Goal: Transaction & Acquisition: Obtain resource

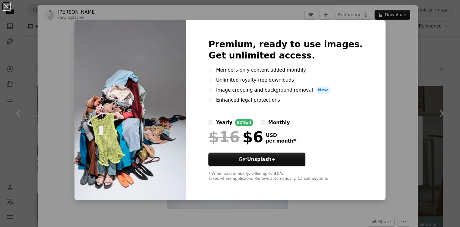
scroll to position [1206, 0]
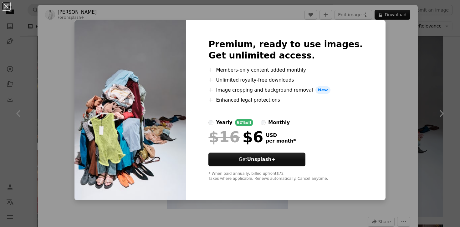
click at [407, 141] on div "An X shape Premium, ready to use images. Get unlimited access. A plus sign Memb…" at bounding box center [230, 113] width 460 height 227
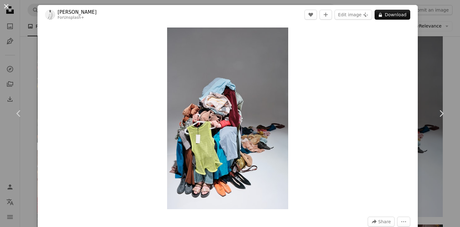
click at [4, 3] on button "An X shape" at bounding box center [7, 7] width 8 height 8
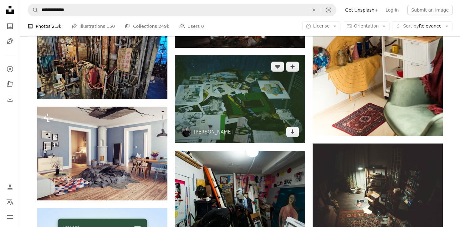
scroll to position [790, 0]
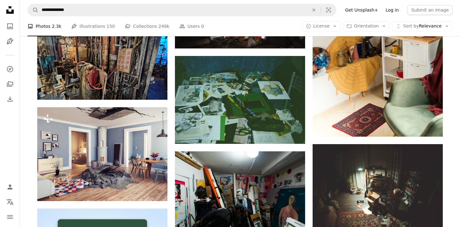
click at [402, 11] on link "Log in" at bounding box center [392, 10] width 21 height 10
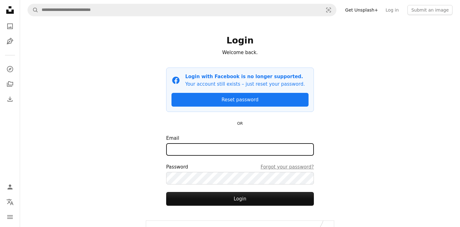
click at [247, 148] on input "Email" at bounding box center [240, 149] width 148 height 13
type input "**********"
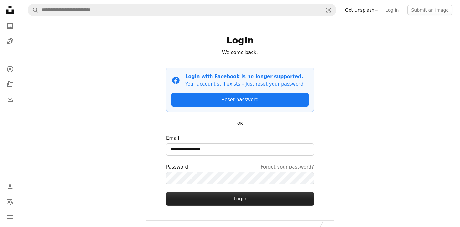
click at [225, 195] on button "Login" at bounding box center [240, 199] width 148 height 14
